Goal: Task Accomplishment & Management: Manage account settings

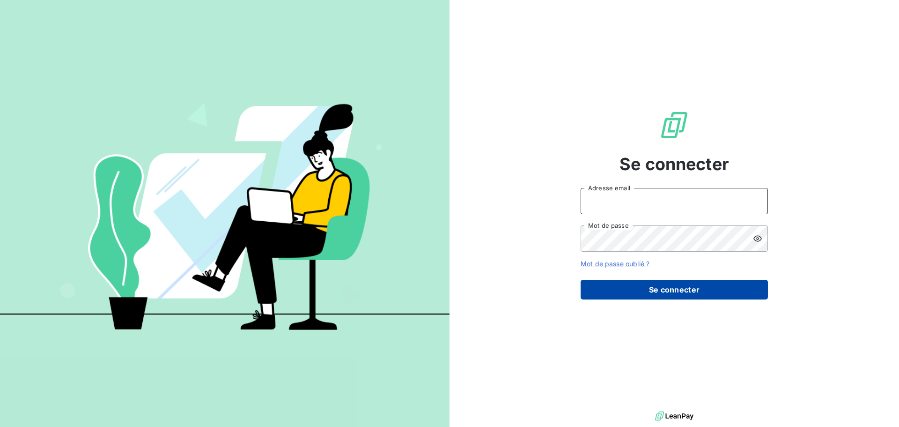
type input "[PERSON_NAME][EMAIL_ADDRESS][PERSON_NAME][PERSON_NAME][DOMAIN_NAME]"
click at [645, 299] on button "Se connecter" at bounding box center [674, 290] width 187 height 20
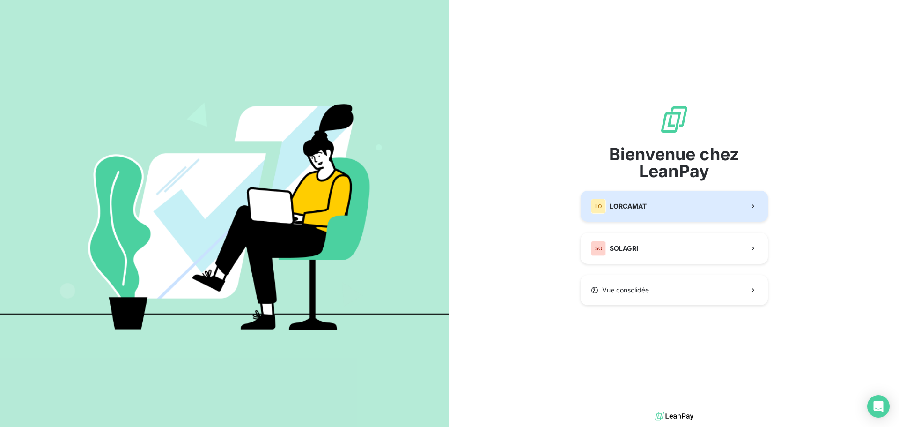
click at [645, 210] on span "LORCAMAT" at bounding box center [628, 205] width 37 height 9
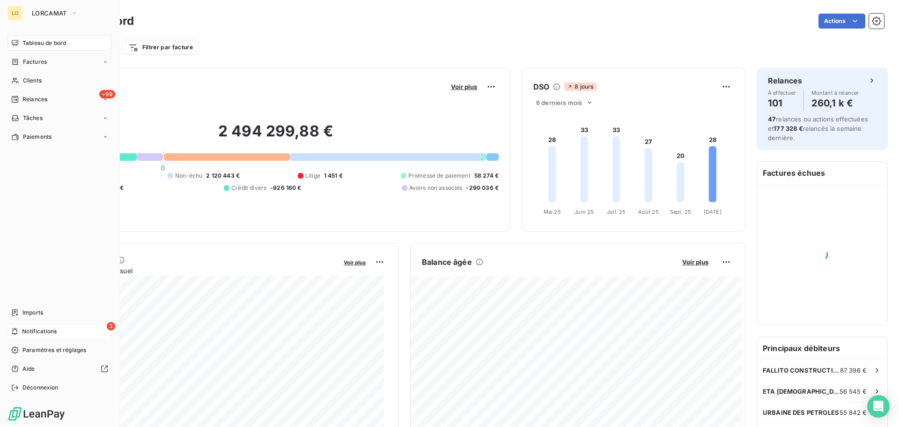
click at [67, 330] on div "3 Notifications" at bounding box center [59, 331] width 104 height 15
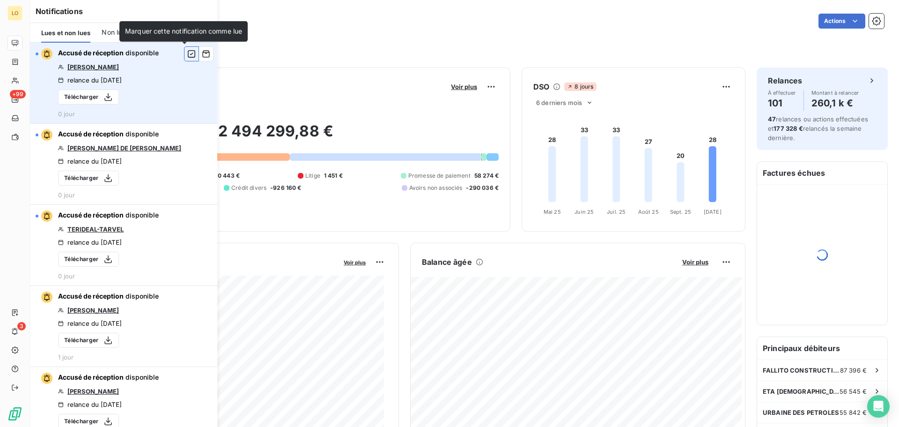
click at [187, 54] on icon "button" at bounding box center [191, 53] width 8 height 9
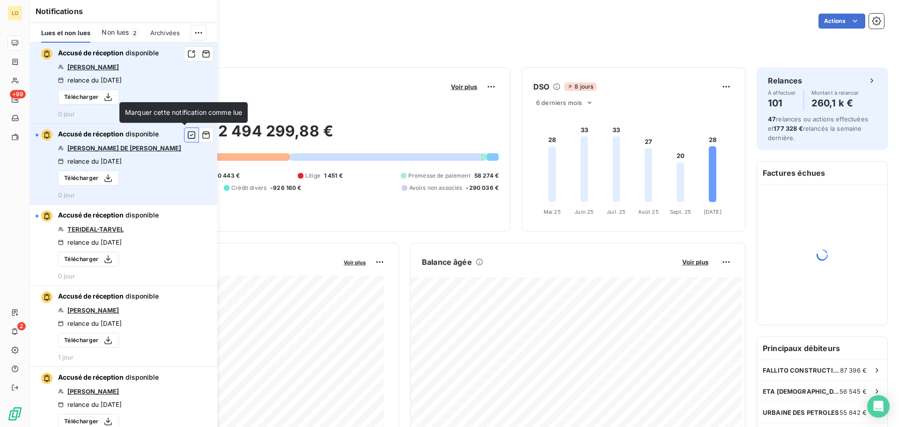
click at [184, 136] on button "button" at bounding box center [191, 134] width 15 height 15
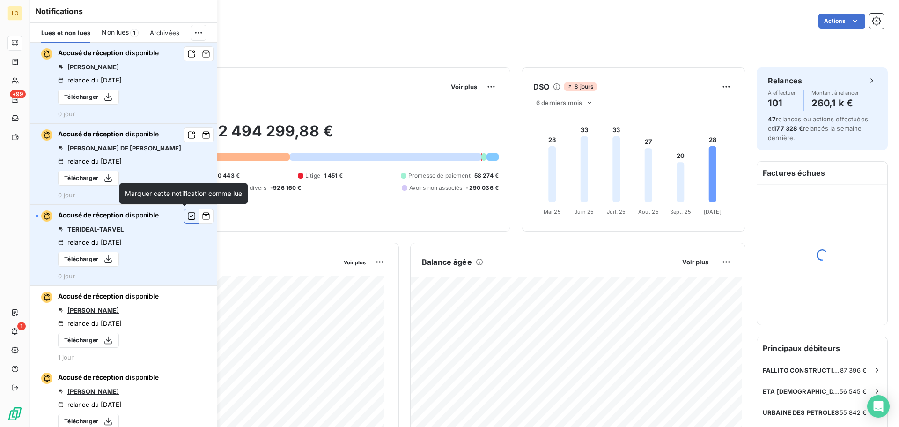
click at [188, 218] on icon "button" at bounding box center [191, 215] width 7 height 7
click at [309, 46] on div "Filtrer par client Filtrer par facture" at bounding box center [464, 47] width 839 height 18
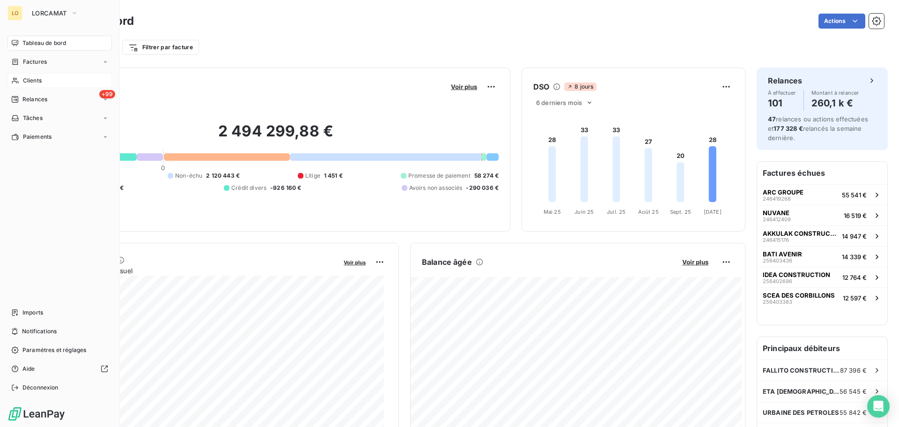
click at [18, 81] on icon at bounding box center [15, 80] width 8 height 7
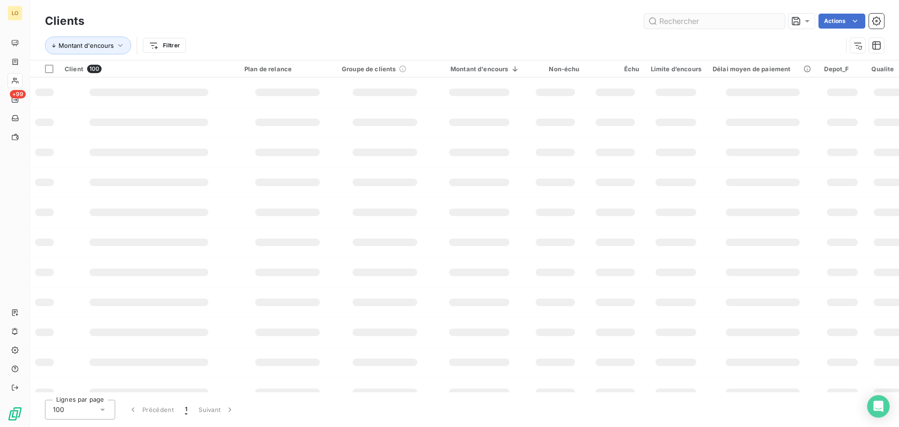
click at [687, 25] on input "text" at bounding box center [714, 21] width 140 height 15
type input "185905"
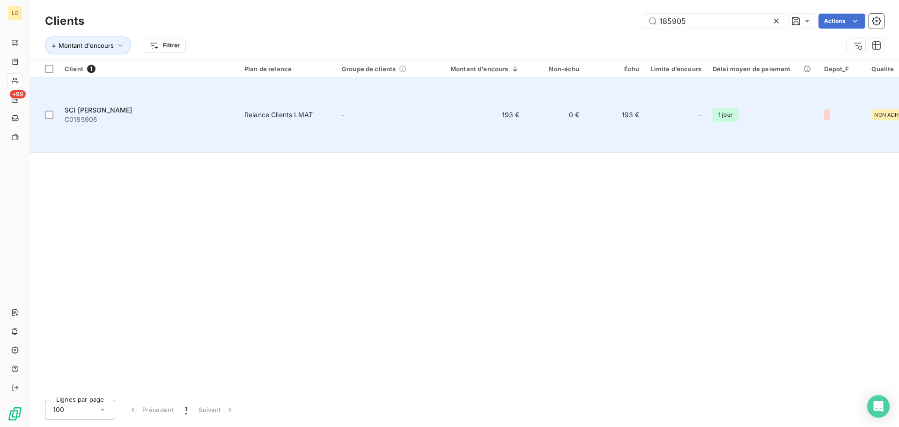
click at [156, 105] on div "SCI [PERSON_NAME]" at bounding box center [149, 109] width 169 height 9
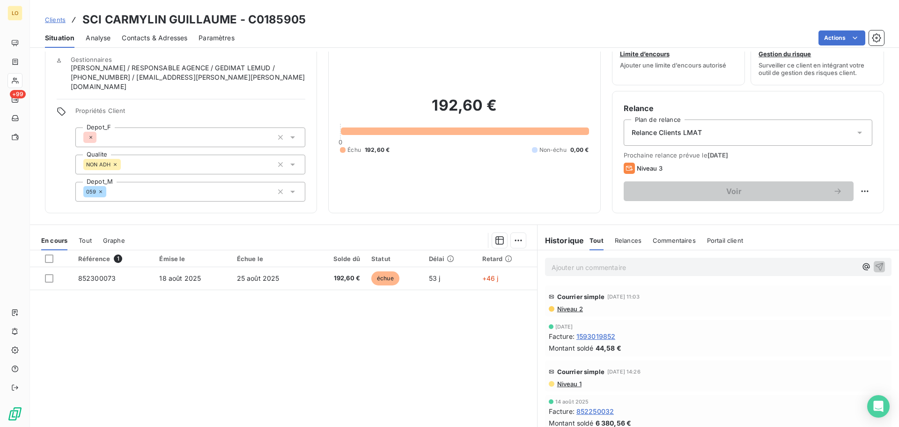
scroll to position [16, 0]
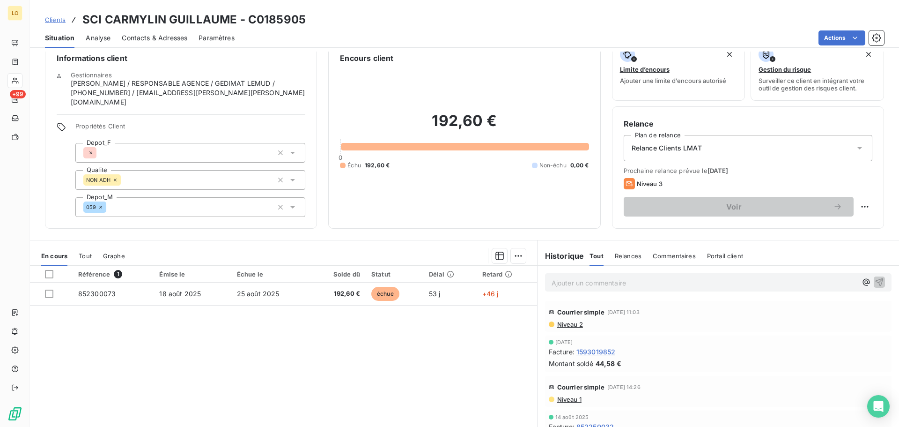
click at [628, 288] on div "Ajouter un commentaire ﻿" at bounding box center [718, 282] width 347 height 18
click at [628, 283] on p "Ajouter un commentaire ﻿" at bounding box center [704, 283] width 305 height 12
click at [875, 286] on icon "button" at bounding box center [879, 281] width 9 height 9
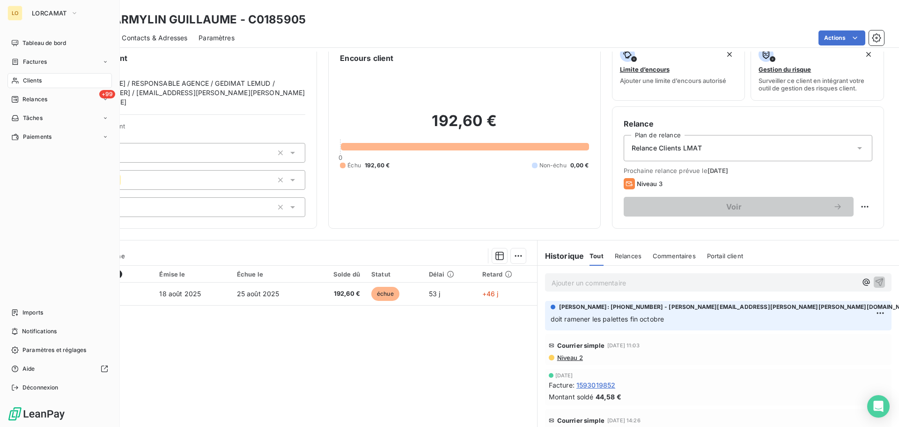
click at [38, 79] on span "Clients" at bounding box center [32, 80] width 19 height 8
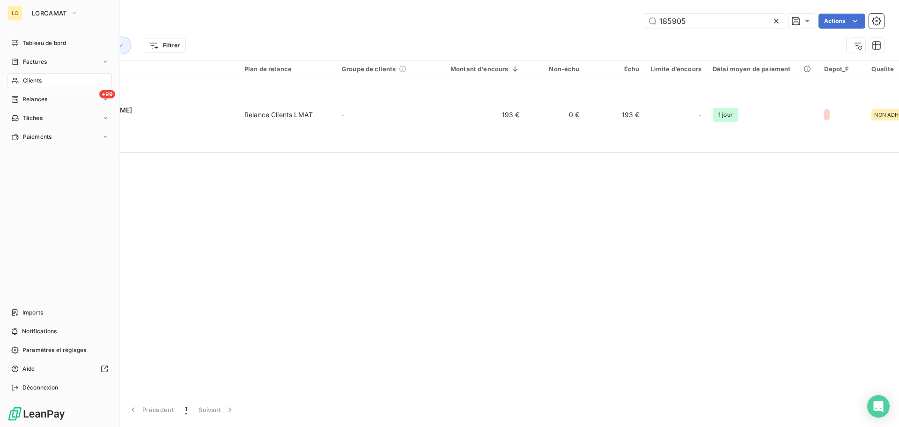
click at [20, 84] on div "Clients" at bounding box center [59, 80] width 104 height 15
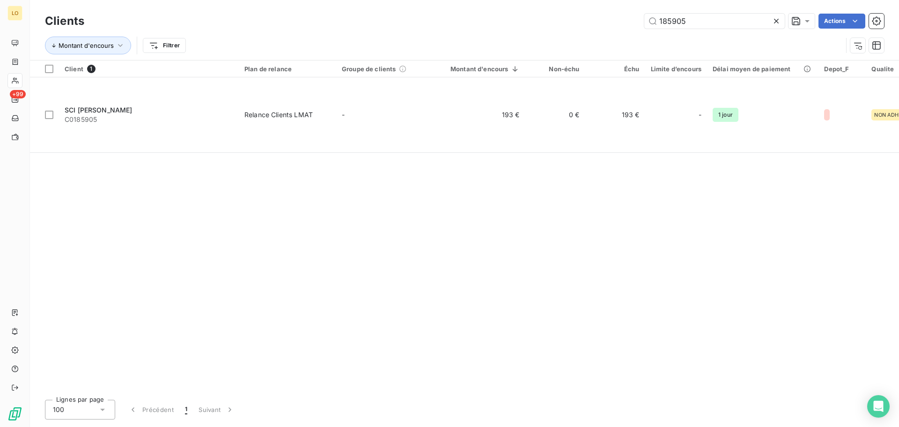
click at [777, 22] on icon at bounding box center [776, 21] width 5 height 5
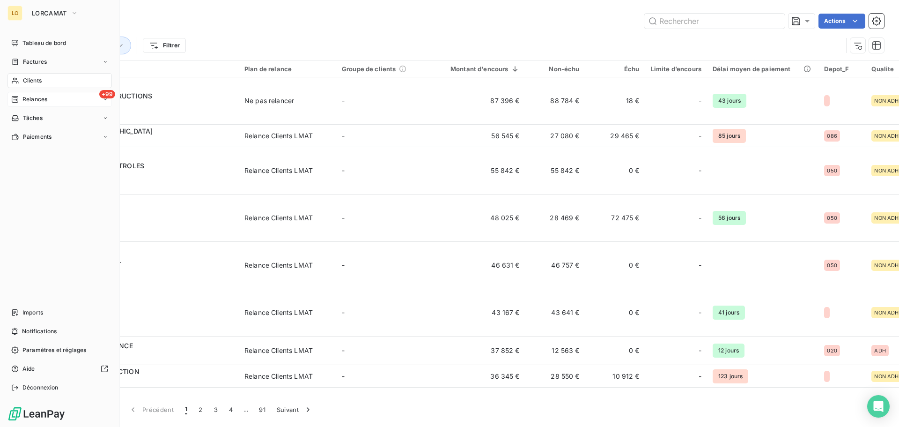
click at [13, 101] on icon at bounding box center [14, 99] width 7 height 7
click at [36, 119] on span "À effectuer" at bounding box center [37, 118] width 30 height 8
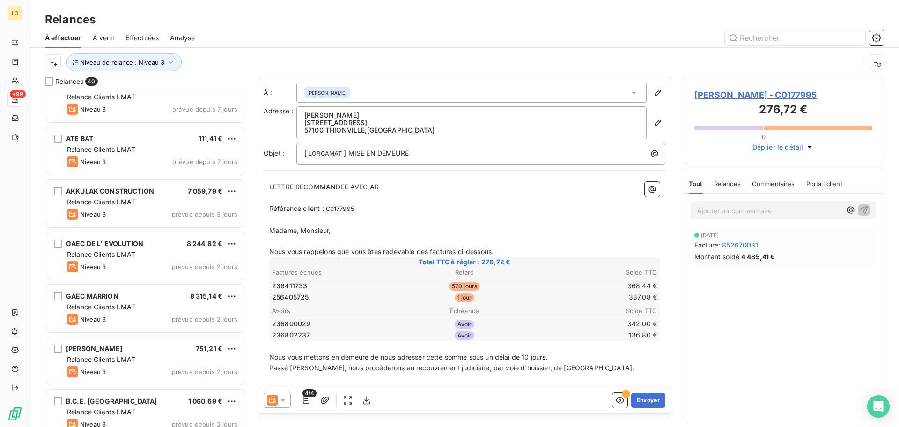
scroll to position [1763, 0]
